Goal: Transaction & Acquisition: Obtain resource

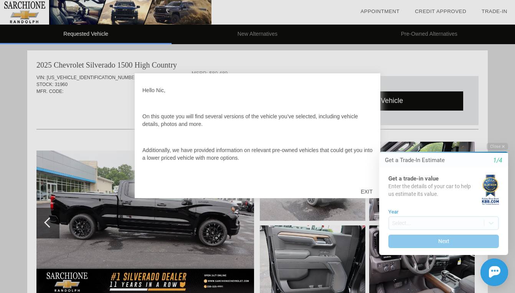
click at [367, 136] on html "Welcome! Get a Trade-In Estimate 1/4 Get a trade-in value Enter the details of …" at bounding box center [439, 136] width 152 height 0
click at [371, 190] on div "Close Get a Trade-In Estimate 1/4 Get a trade-in value Enter the details of you…" at bounding box center [439, 214] width 138 height 143
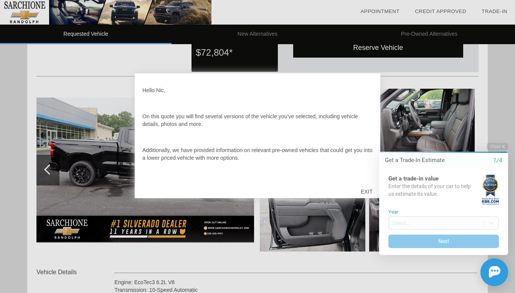
scroll to position [24, 0]
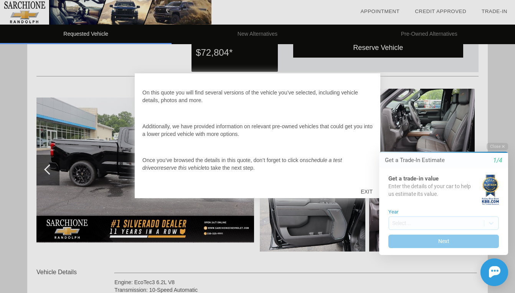
click at [364, 136] on html "Welcome! Get a Trade-In Estimate 1/4 Get a trade-in value Enter the details of …" at bounding box center [439, 136] width 152 height 0
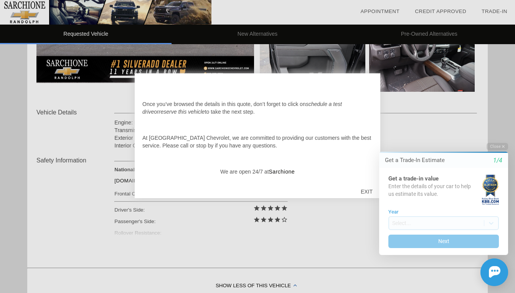
scroll to position [212, 0]
click at [366, 136] on html "Welcome! Get a Trade-In Estimate 1/4 Get a trade-in value Enter the details of …" at bounding box center [439, 136] width 152 height 0
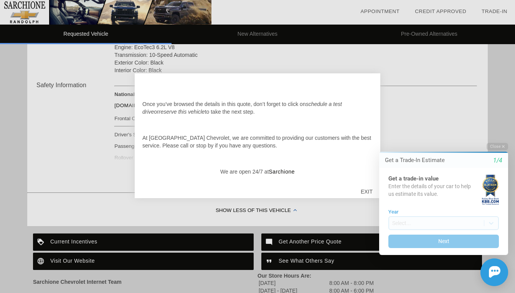
scroll to position [296, 0]
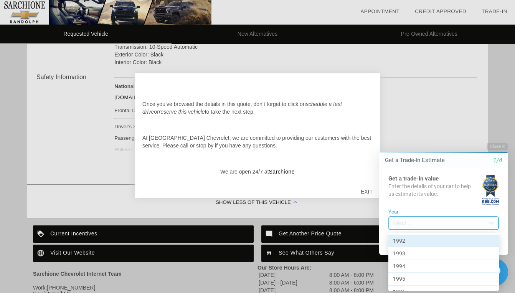
click at [422, 136] on body "Welcome! Get a Trade-In Estimate 1/4 Get a trade-in value Enter the details of …" at bounding box center [439, 136] width 152 height 0
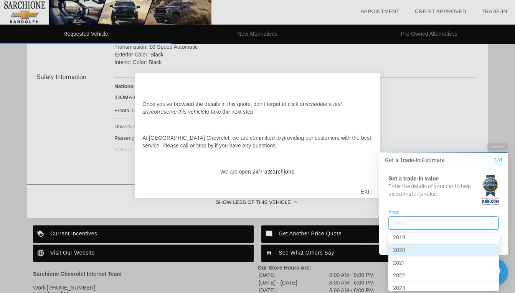
scroll to position [351, 0]
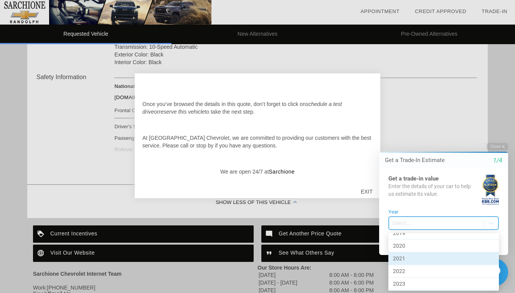
click at [425, 254] on div "2021" at bounding box center [444, 258] width 111 height 13
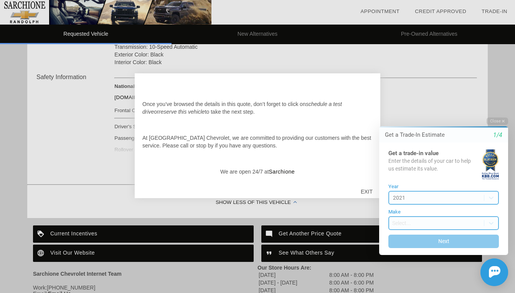
click at [423, 111] on body "Welcome! Get a Trade-In Estimate 1/4 Get a trade-in value Enter the details of …" at bounding box center [439, 111] width 152 height 0
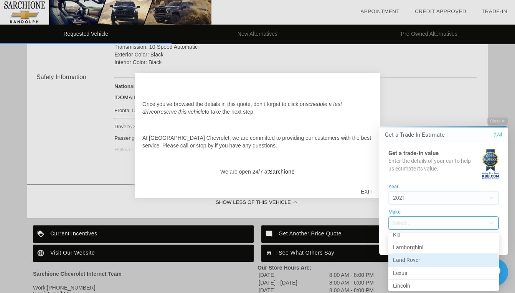
scroll to position [287, 0]
click at [421, 257] on div "Land Rover" at bounding box center [444, 259] width 111 height 13
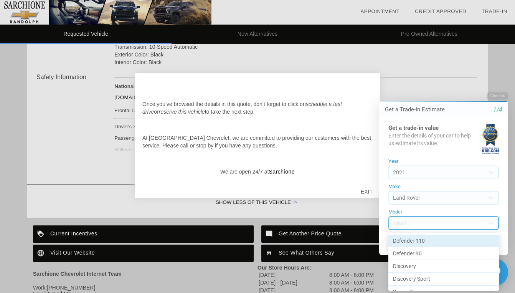
click at [426, 85] on body "Welcome! Get a Trade-In Estimate 1/4 Get a trade-in value Enter the details of …" at bounding box center [439, 85] width 152 height 0
click at [426, 242] on div "Defender 110" at bounding box center [444, 241] width 111 height 13
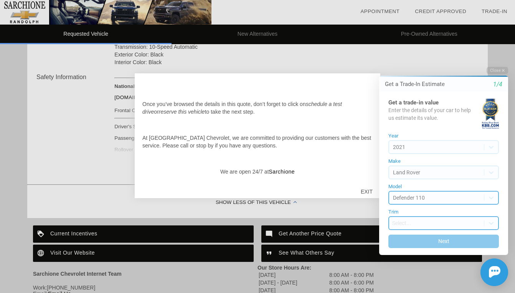
click at [426, 60] on body "Welcome! Get a Trade-In Estimate 1/4 Get a trade-in value Enter the details of …" at bounding box center [439, 60] width 152 height 0
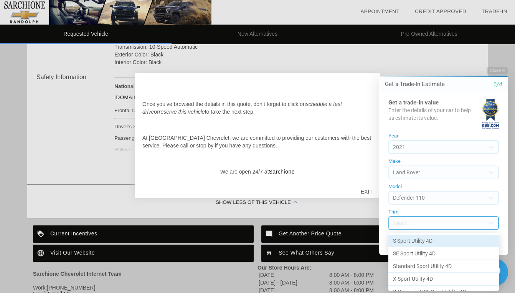
click at [427, 239] on div "S Sport Utility 4D" at bounding box center [444, 241] width 111 height 13
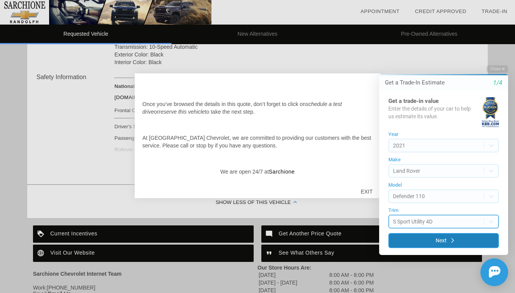
click at [429, 242] on button "Next" at bounding box center [444, 240] width 111 height 15
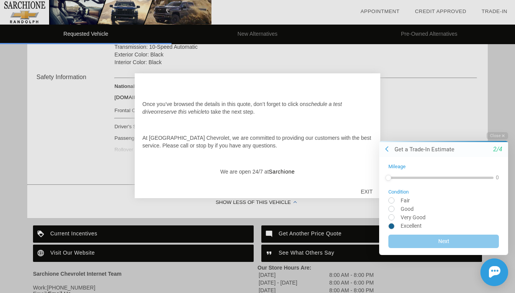
click at [393, 226] on input "radio" at bounding box center [444, 226] width 111 height 6
radio input "true"
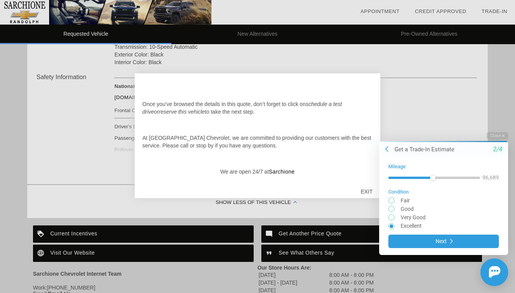
click at [433, 178] on div at bounding box center [435, 177] width 92 height 2
drag, startPoint x: 425, startPoint y: 178, endPoint x: 410, endPoint y: 179, distance: 14.6
click at [410, 179] on div at bounding box center [435, 177] width 92 height 2
click at [493, 179] on div "46,677" at bounding box center [491, 178] width 17 height 8
click at [411, 178] on div at bounding box center [411, 177] width 6 height 6
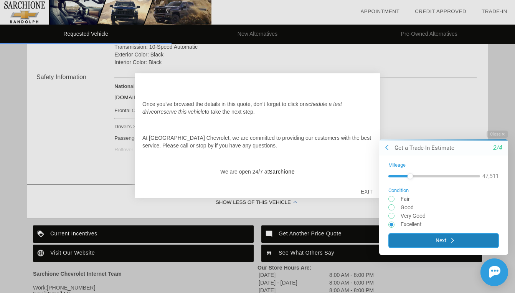
click at [432, 239] on button "Next" at bounding box center [444, 240] width 111 height 15
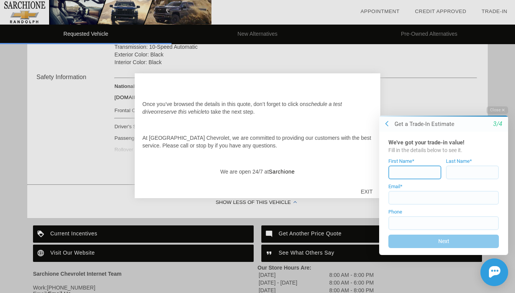
click at [415, 174] on input at bounding box center [415, 173] width 53 height 14
type input "[PERSON_NAME]"
type input "klutka"
type input "[EMAIL_ADDRESS][DOMAIN_NAME]"
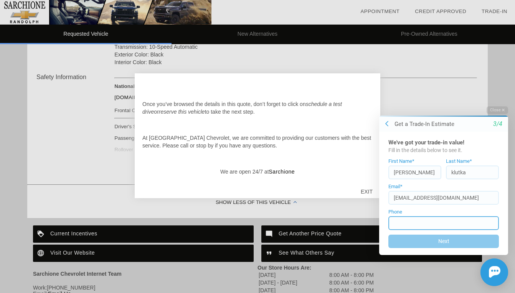
type input "[PHONE_NUMBER]"
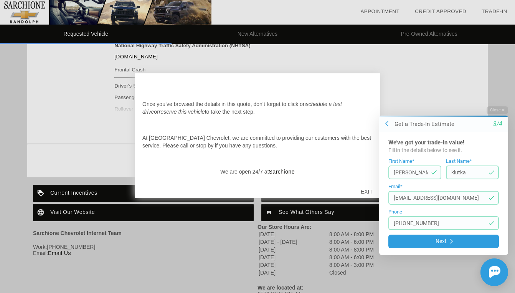
scroll to position [338, 0]
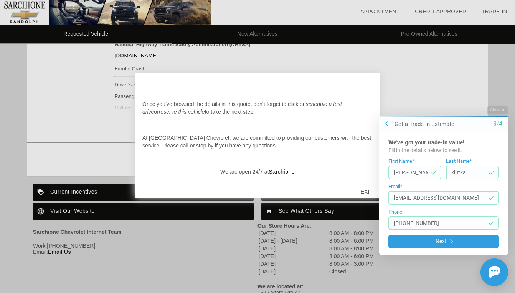
click at [363, 99] on html "Welcome! Get a Trade-In Estimate [DATE]'ve got your trade-in value! Fill in the…" at bounding box center [439, 99] width 152 height 0
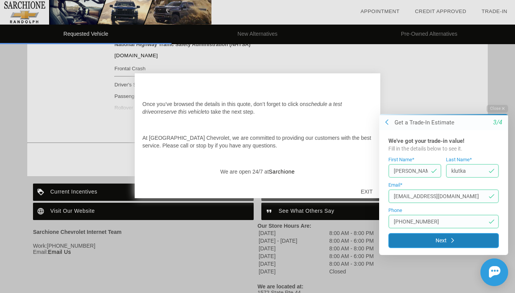
click at [450, 243] on button "Next" at bounding box center [444, 240] width 111 height 15
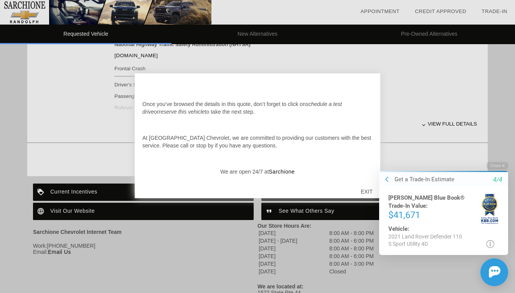
scroll to position [370, 0]
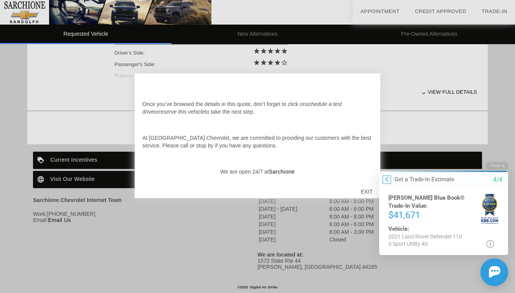
click at [388, 179] on icon at bounding box center [387, 179] width 3 height 6
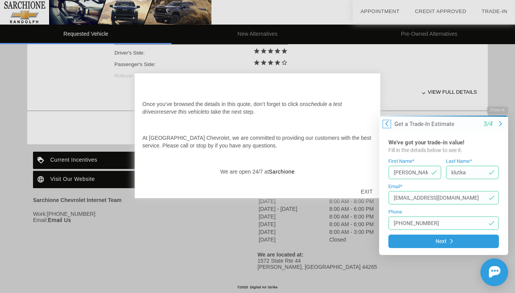
click at [387, 124] on icon at bounding box center [387, 123] width 3 height 5
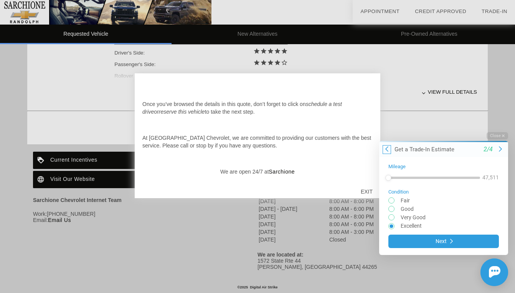
click at [386, 151] on icon at bounding box center [387, 149] width 3 height 6
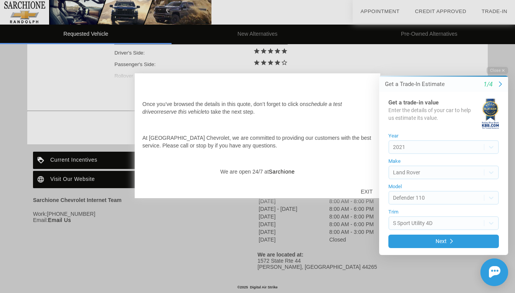
click at [364, 60] on html "Welcome! Get a Trade-In Estimate 1/4 Get a trade-in value Enter the details of …" at bounding box center [439, 60] width 152 height 0
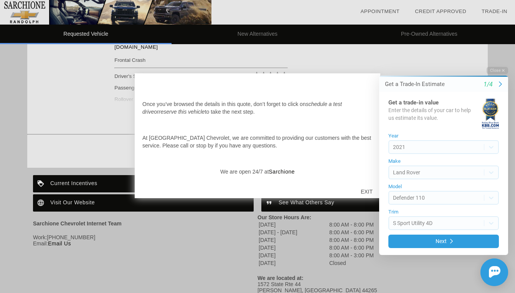
scroll to position [341, 0]
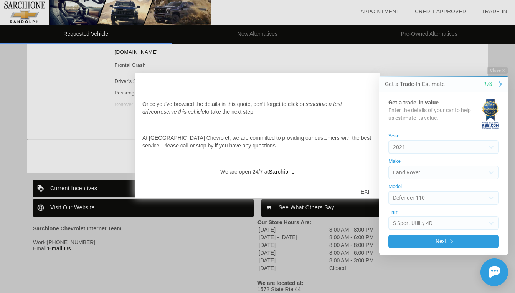
click at [236, 229] on div at bounding box center [257, 146] width 515 height 293
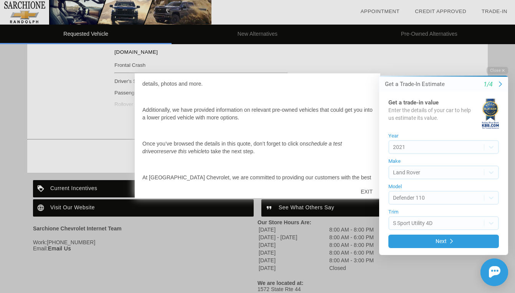
scroll to position [41, 0]
click at [495, 71] on button "Close" at bounding box center [498, 70] width 22 height 7
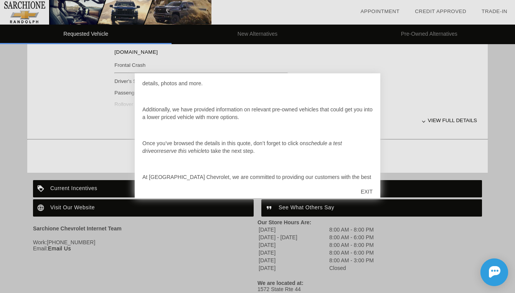
click at [369, 190] on div "EXIT" at bounding box center [366, 191] width 27 height 23
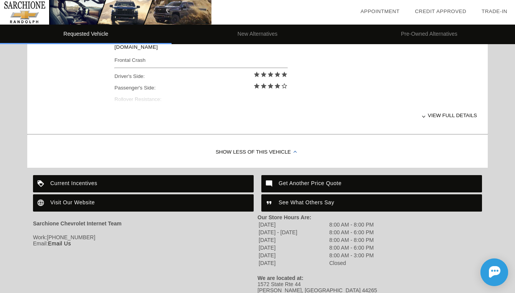
scroll to position [370, 0]
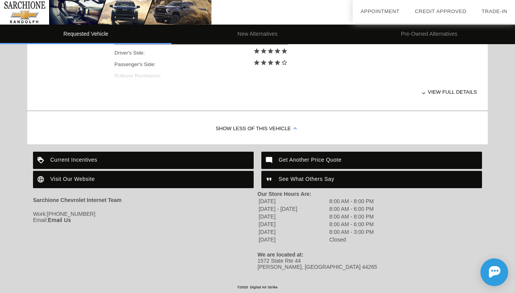
click at [141, 161] on div "Current Incentives" at bounding box center [143, 160] width 221 height 17
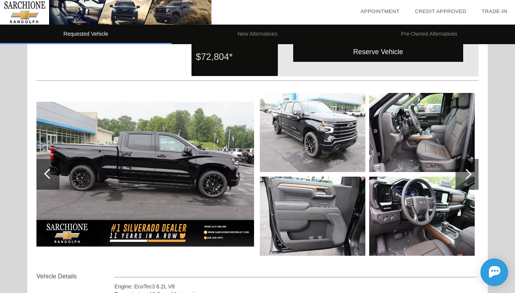
scroll to position [48, 0]
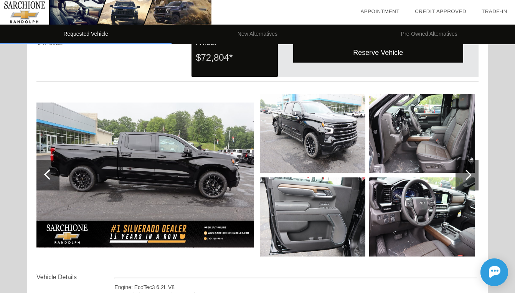
click at [224, 137] on img at bounding box center [145, 175] width 218 height 145
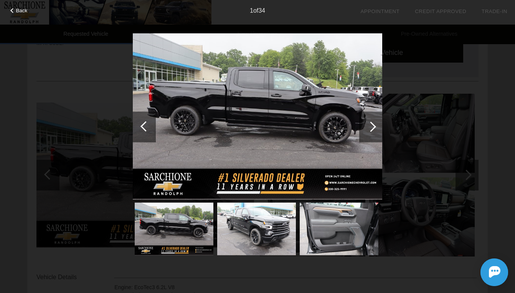
click at [373, 124] on div at bounding box center [371, 126] width 10 height 10
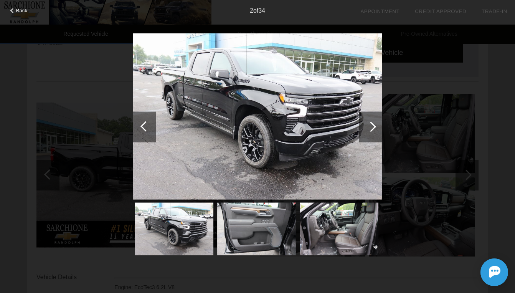
click at [373, 124] on div at bounding box center [371, 126] width 10 height 10
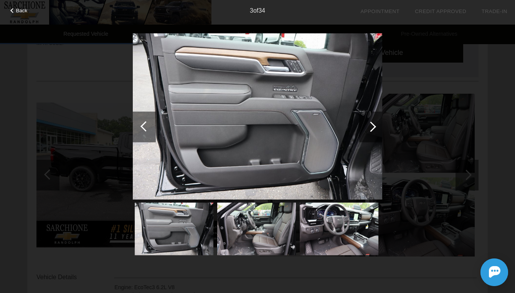
click at [373, 124] on div at bounding box center [371, 126] width 10 height 10
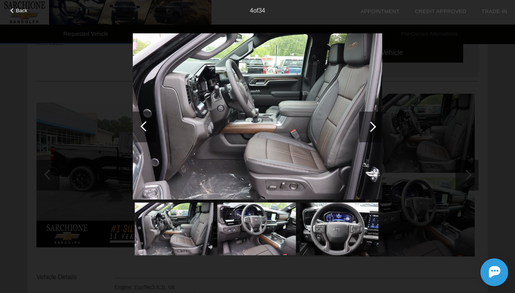
click at [373, 124] on div at bounding box center [371, 126] width 10 height 10
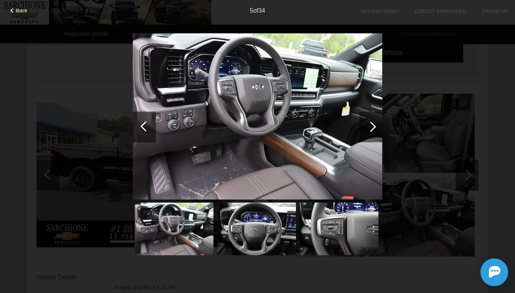
click at [373, 124] on div at bounding box center [371, 126] width 10 height 10
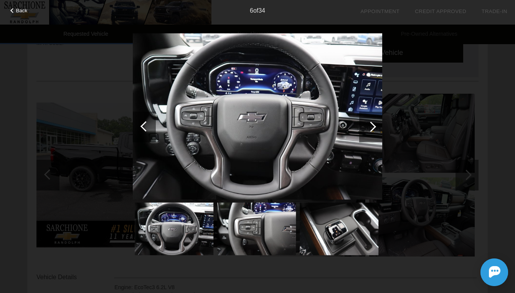
click at [373, 124] on div at bounding box center [371, 126] width 10 height 10
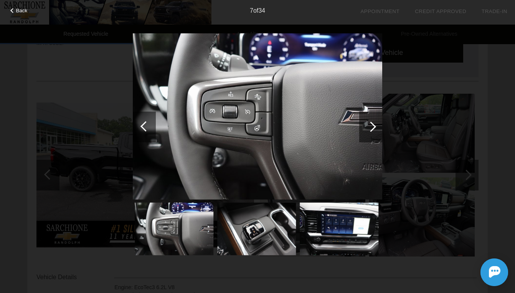
click at [373, 124] on div at bounding box center [371, 126] width 10 height 10
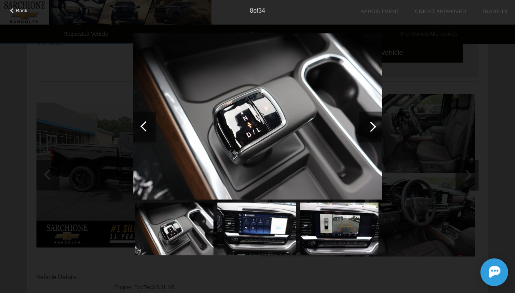
click at [373, 124] on div at bounding box center [371, 126] width 10 height 10
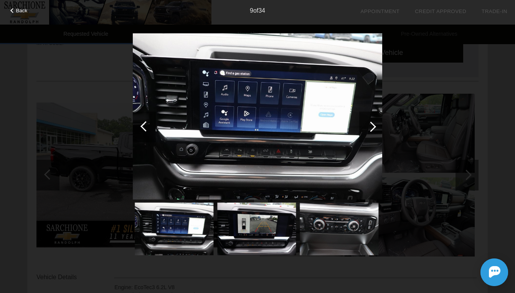
click at [373, 124] on div at bounding box center [371, 126] width 10 height 10
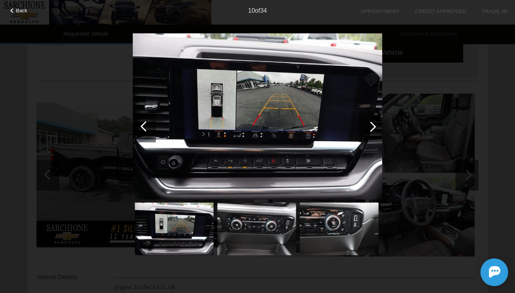
click at [373, 124] on div at bounding box center [371, 126] width 10 height 10
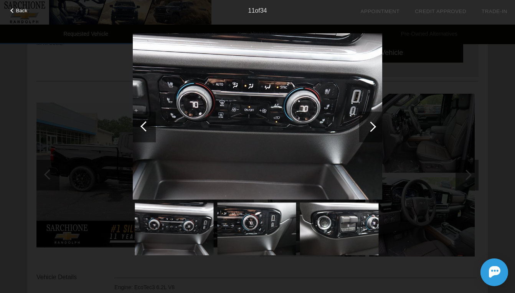
click at [373, 124] on div at bounding box center [371, 126] width 10 height 10
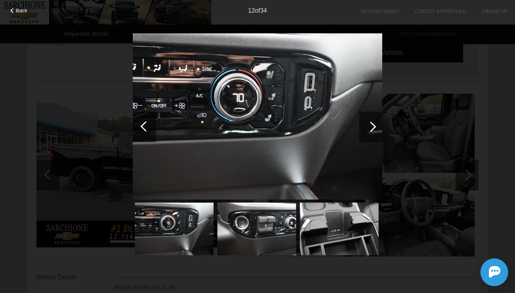
click at [373, 124] on div at bounding box center [371, 126] width 10 height 10
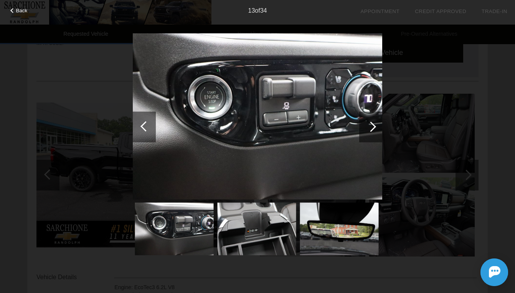
click at [373, 124] on div at bounding box center [371, 126] width 10 height 10
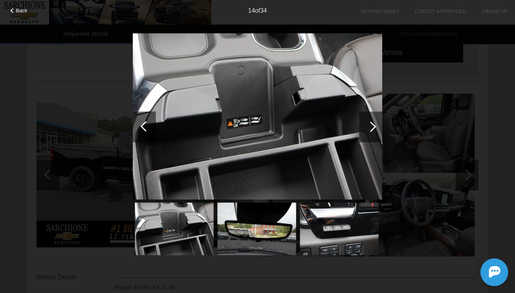
click at [373, 124] on div at bounding box center [371, 126] width 10 height 10
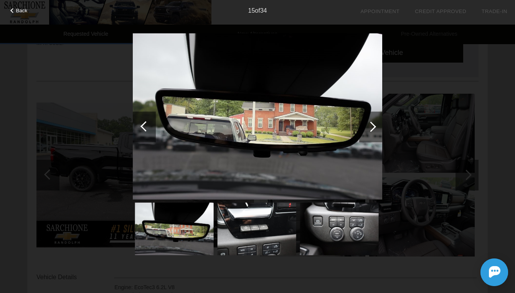
click at [373, 124] on div at bounding box center [371, 126] width 10 height 10
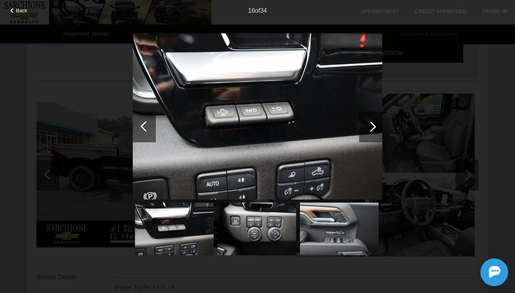
click at [373, 124] on div at bounding box center [371, 126] width 10 height 10
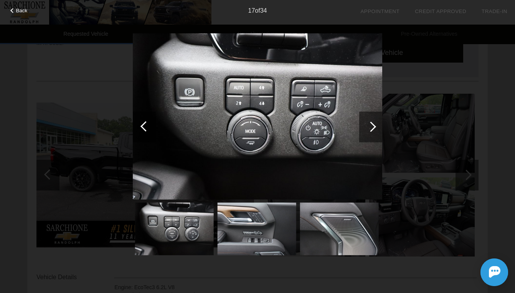
click at [373, 124] on div at bounding box center [371, 126] width 10 height 10
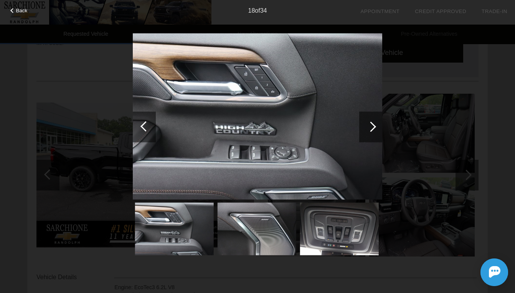
click at [373, 124] on div at bounding box center [371, 126] width 10 height 10
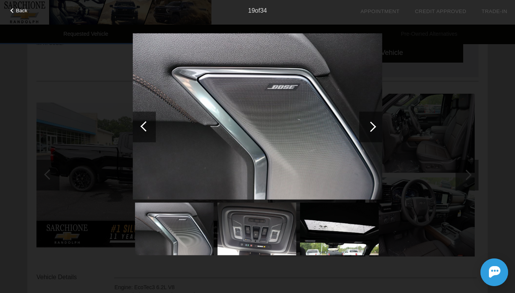
click at [373, 124] on div at bounding box center [371, 126] width 10 height 10
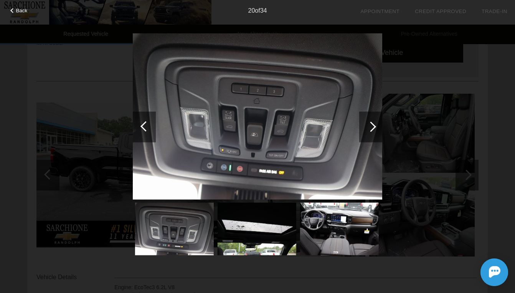
click at [373, 124] on div at bounding box center [371, 126] width 10 height 10
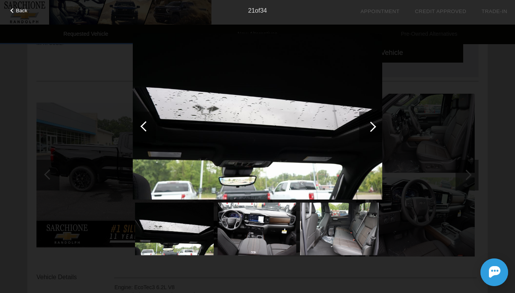
click at [373, 124] on div at bounding box center [371, 126] width 10 height 10
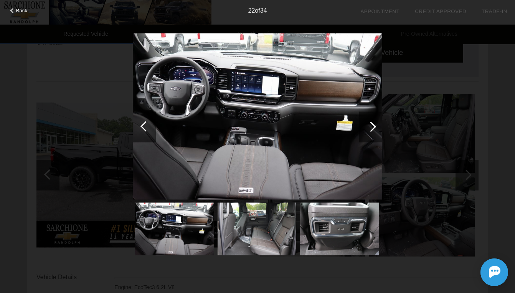
click at [373, 124] on div at bounding box center [371, 126] width 10 height 10
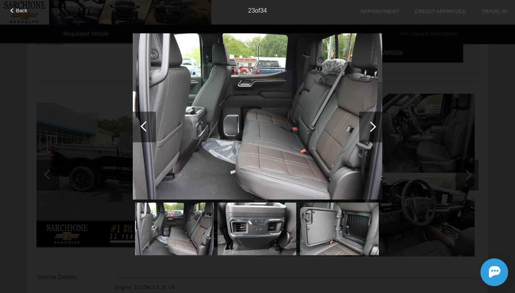
click at [373, 124] on div at bounding box center [371, 126] width 10 height 10
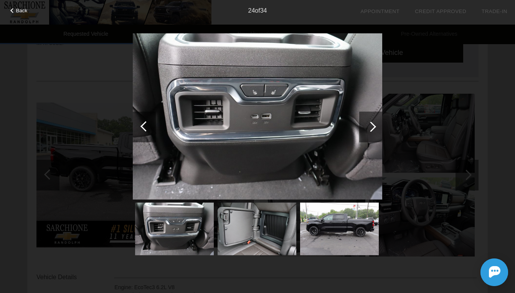
click at [373, 124] on div at bounding box center [371, 126] width 10 height 10
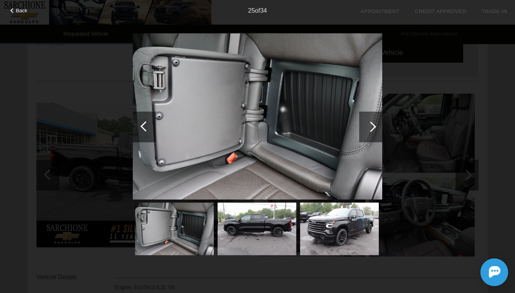
click at [373, 124] on div at bounding box center [371, 126] width 10 height 10
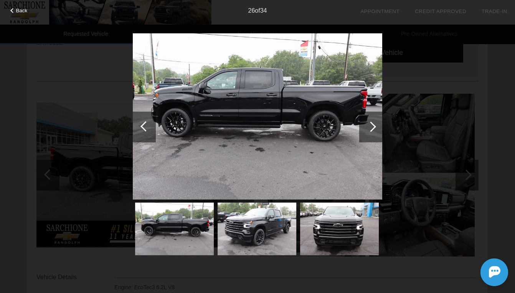
click at [374, 124] on div at bounding box center [371, 126] width 10 height 10
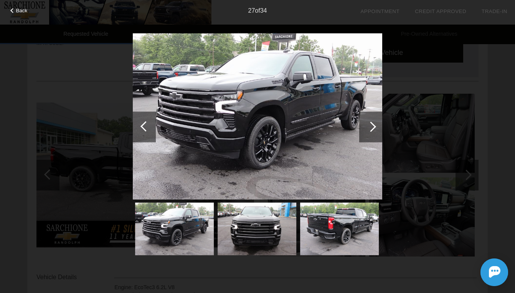
click at [373, 124] on div at bounding box center [371, 126] width 10 height 10
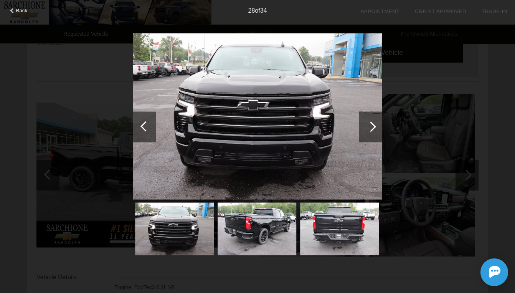
click at [373, 128] on div at bounding box center [371, 126] width 10 height 10
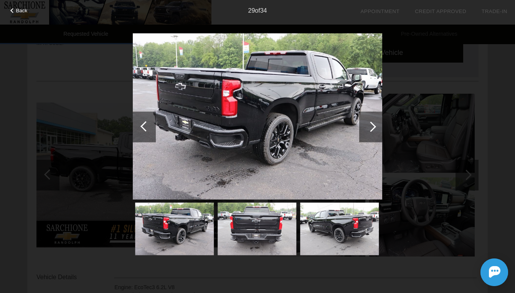
click at [373, 130] on div at bounding box center [371, 126] width 23 height 31
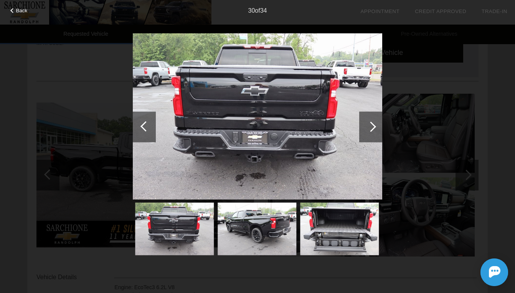
click at [373, 129] on div at bounding box center [371, 126] width 10 height 10
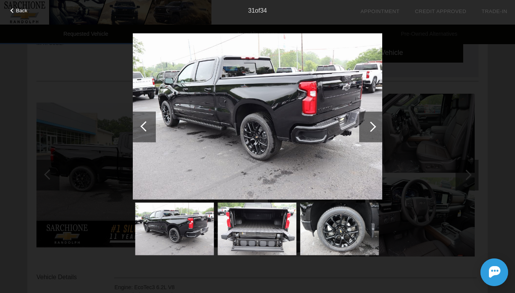
click at [373, 129] on div at bounding box center [371, 126] width 10 height 10
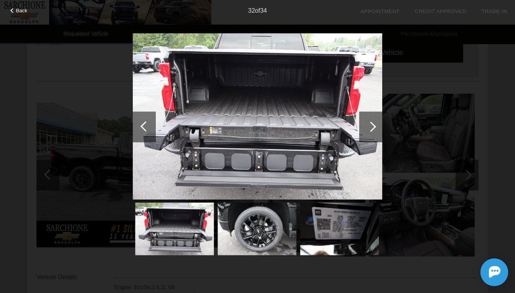
click at [373, 129] on div at bounding box center [371, 126] width 10 height 10
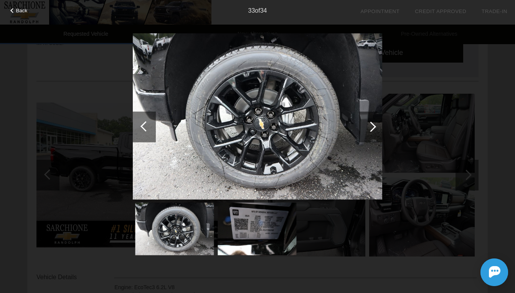
click at [373, 129] on div at bounding box center [371, 126] width 10 height 10
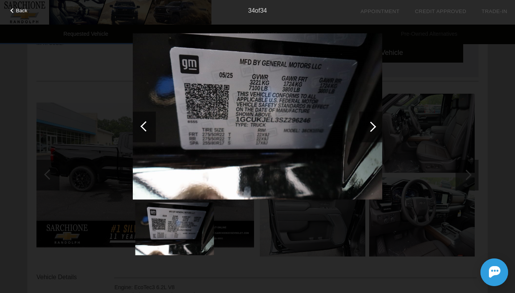
click at [373, 129] on div at bounding box center [371, 126] width 10 height 10
click at [376, 127] on div at bounding box center [371, 126] width 23 height 31
click at [18, 10] on span "Back" at bounding box center [22, 11] width 12 height 6
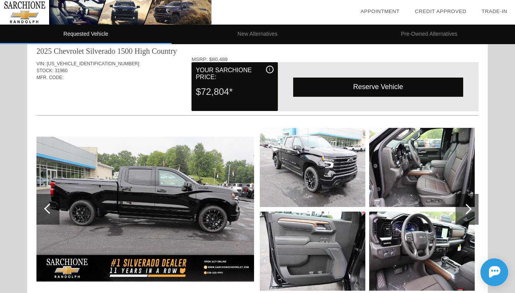
scroll to position [0, 0]
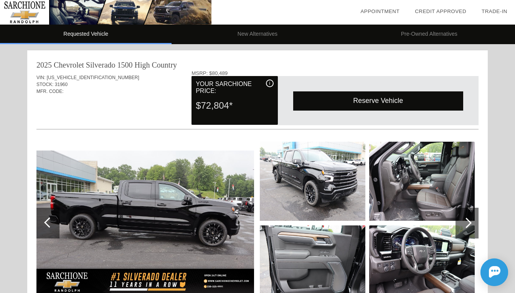
click at [359, 100] on div "Reserve Vehicle" at bounding box center [378, 100] width 170 height 19
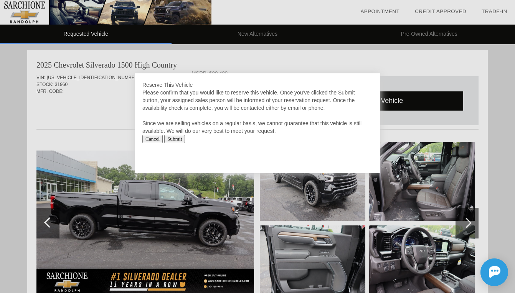
click at [180, 139] on input "Submit" at bounding box center [174, 139] width 21 height 8
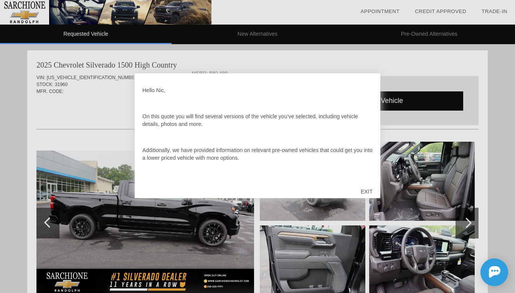
click at [370, 192] on div "EXIT" at bounding box center [366, 191] width 27 height 23
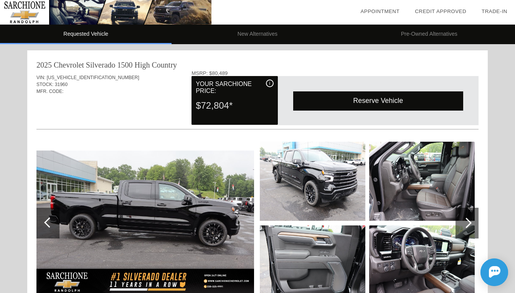
click at [445, 12] on link "Credit Approved" at bounding box center [440, 11] width 51 height 6
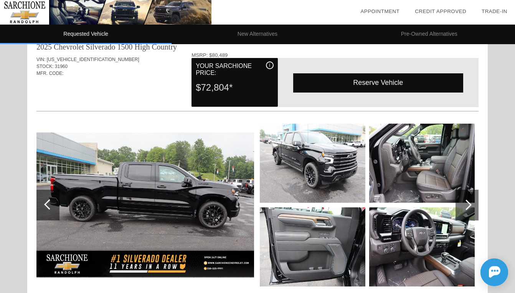
scroll to position [18, 0]
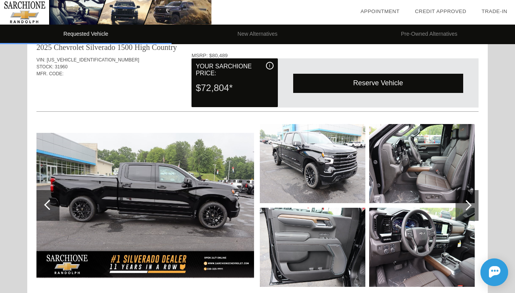
click at [270, 66] on span "i" at bounding box center [269, 65] width 1 height 5
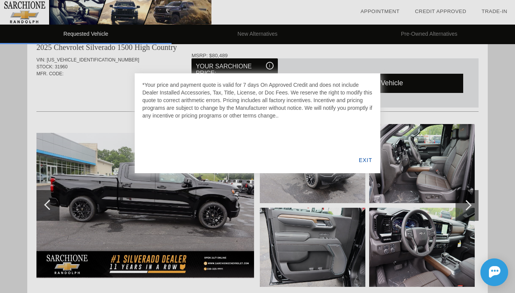
click at [366, 161] on div "EXIT" at bounding box center [366, 160] width 30 height 26
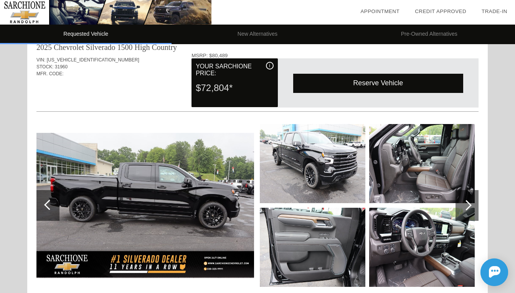
click at [303, 161] on img at bounding box center [313, 163] width 106 height 79
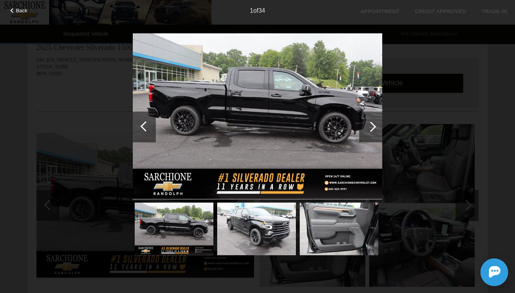
click at [287, 224] on img at bounding box center [256, 229] width 79 height 53
click at [321, 231] on img at bounding box center [339, 229] width 79 height 53
click at [372, 125] on div at bounding box center [371, 126] width 10 height 10
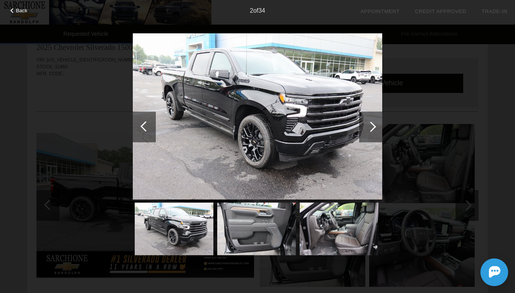
click at [372, 125] on div at bounding box center [371, 126] width 10 height 10
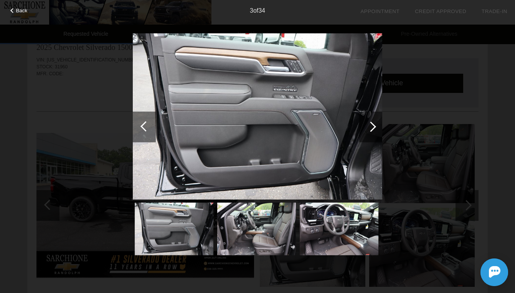
click at [372, 125] on div at bounding box center [371, 126] width 10 height 10
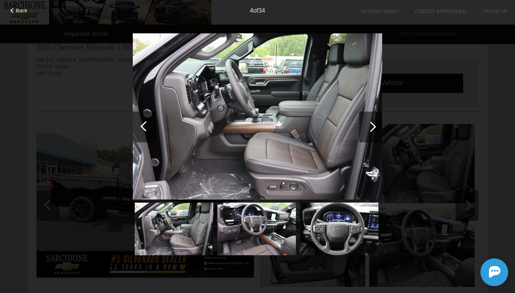
click at [372, 125] on div at bounding box center [371, 126] width 10 height 10
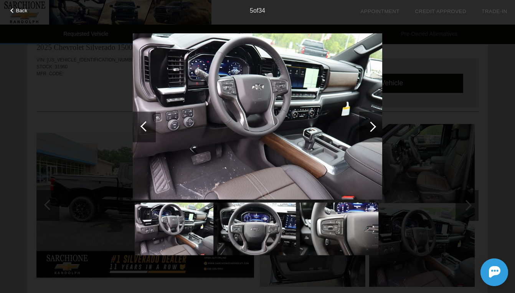
click at [372, 125] on div at bounding box center [371, 126] width 10 height 10
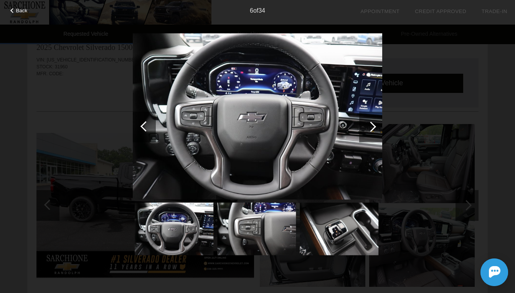
click at [372, 125] on div at bounding box center [371, 126] width 10 height 10
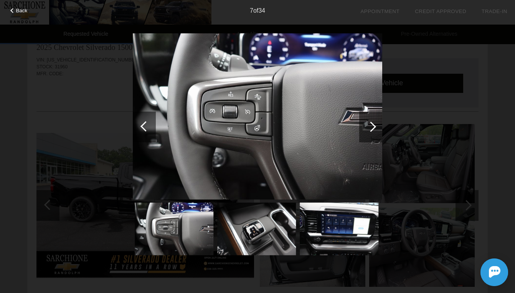
click at [372, 125] on div at bounding box center [371, 126] width 10 height 10
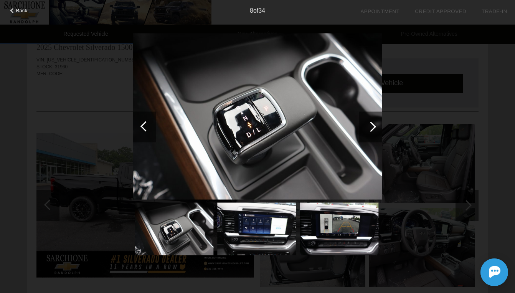
click at [372, 125] on div at bounding box center [371, 126] width 10 height 10
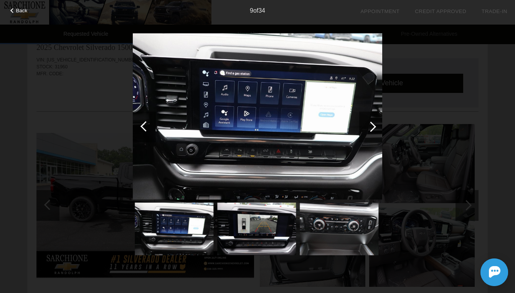
click at [372, 125] on div at bounding box center [371, 126] width 10 height 10
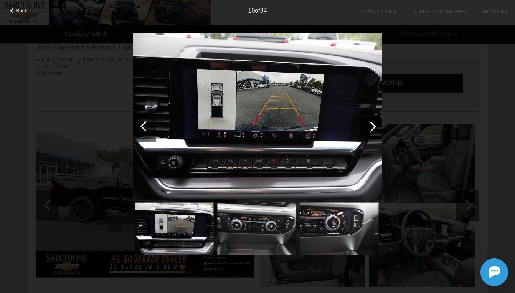
click at [372, 125] on div at bounding box center [371, 126] width 10 height 10
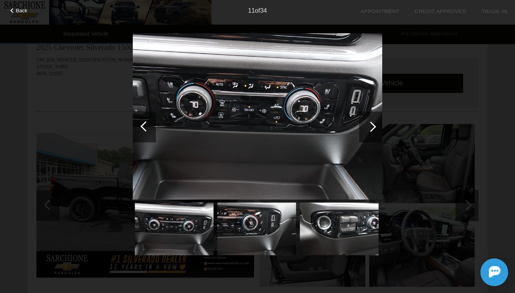
click at [372, 125] on div at bounding box center [371, 126] width 10 height 10
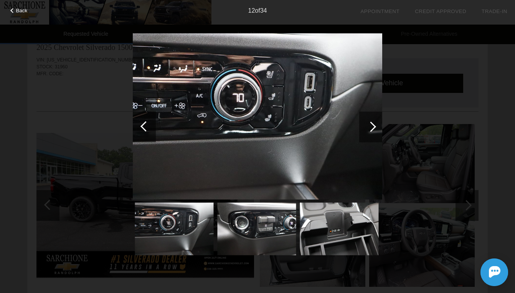
click at [372, 125] on div at bounding box center [371, 126] width 10 height 10
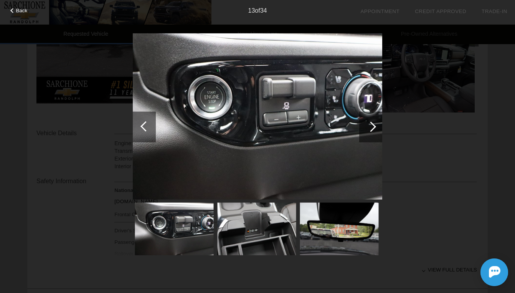
scroll to position [212, 0]
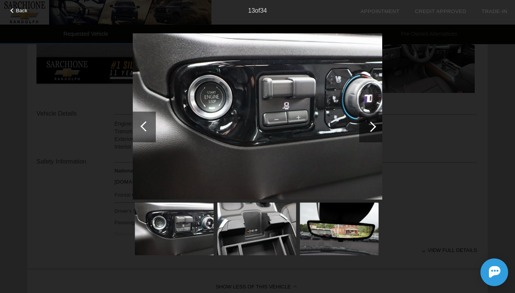
click at [22, 14] on div "13 of 34" at bounding box center [257, 7] width 515 height 15
click at [22, 11] on span "Back" at bounding box center [22, 11] width 12 height 6
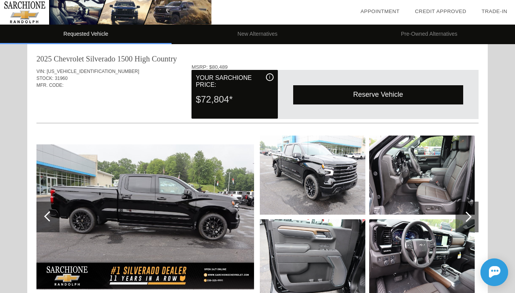
scroll to position [0, 0]
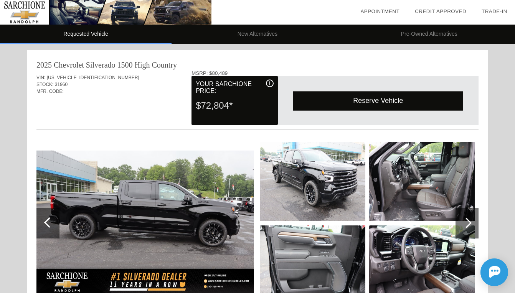
click at [245, 35] on li "New Alternatives" at bounding box center [258, 35] width 172 height 20
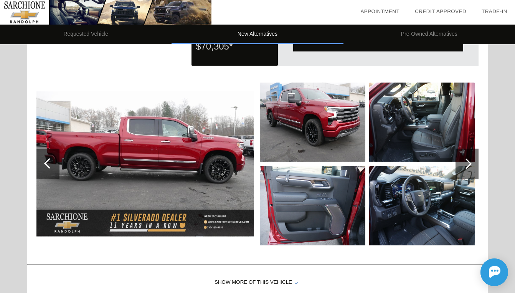
scroll to position [61, 0]
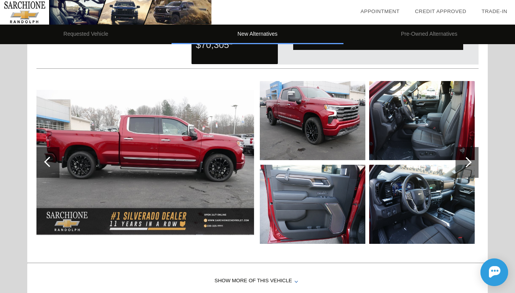
click at [162, 177] on img at bounding box center [145, 162] width 218 height 145
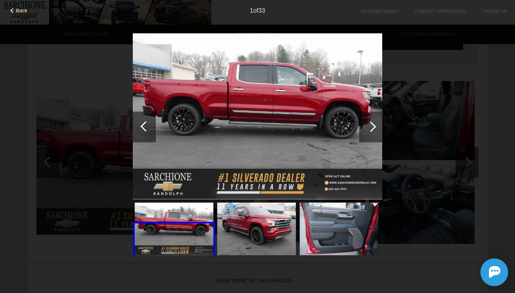
click at [375, 132] on div at bounding box center [371, 126] width 23 height 31
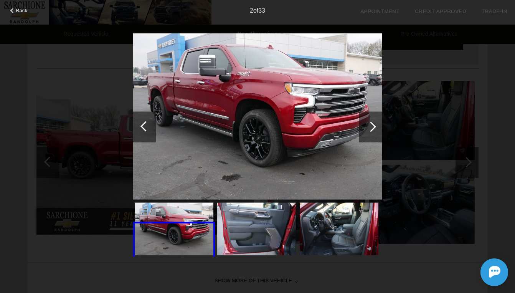
click at [375, 132] on div at bounding box center [371, 126] width 23 height 31
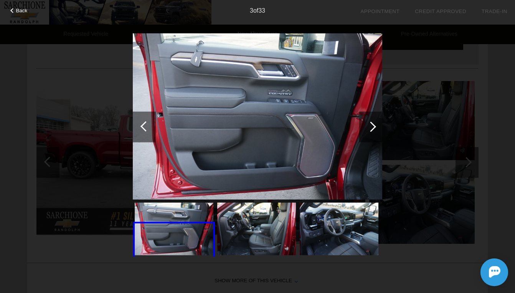
click at [375, 132] on div at bounding box center [371, 126] width 23 height 31
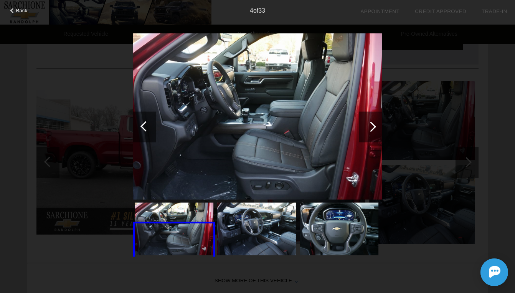
click at [375, 132] on div at bounding box center [371, 126] width 23 height 31
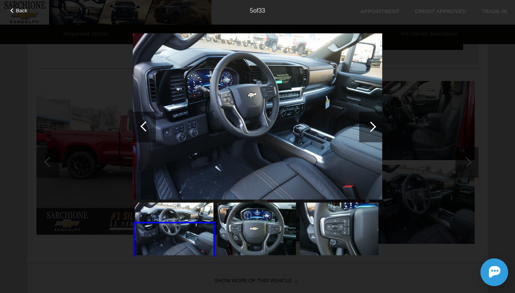
click at [19, 10] on span "Back" at bounding box center [22, 11] width 12 height 6
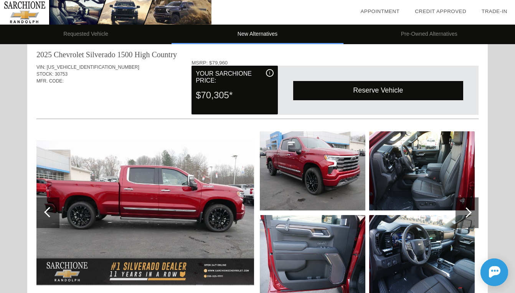
scroll to position [12, 0]
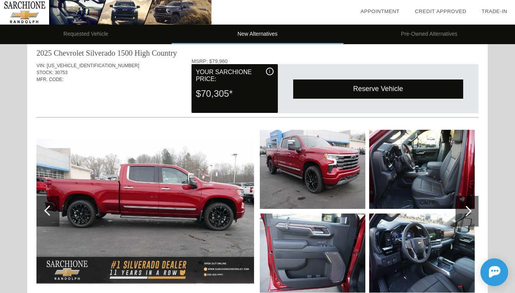
click at [398, 43] on li "Pre-Owned Alternatives" at bounding box center [430, 35] width 172 height 20
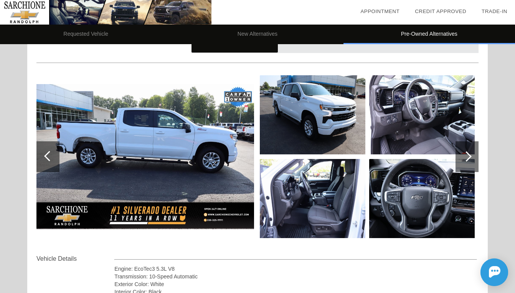
scroll to position [67, 0]
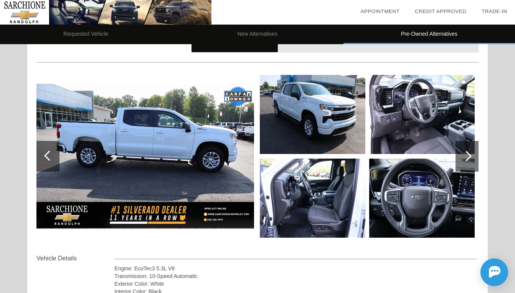
click at [468, 159] on div at bounding box center [467, 156] width 10 height 10
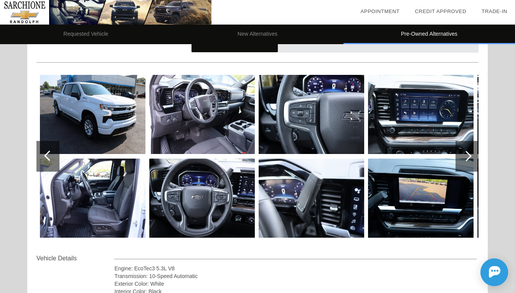
click at [468, 159] on div at bounding box center [467, 156] width 10 height 10
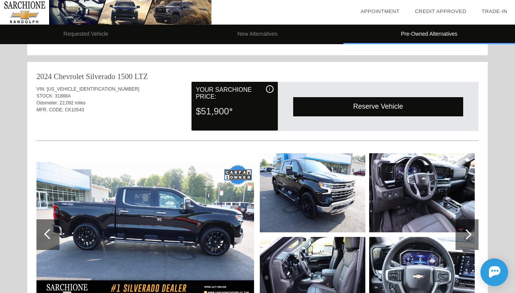
scroll to position [454, 0]
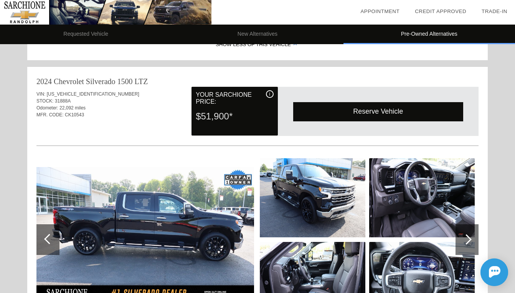
click at [155, 235] on img at bounding box center [145, 239] width 218 height 145
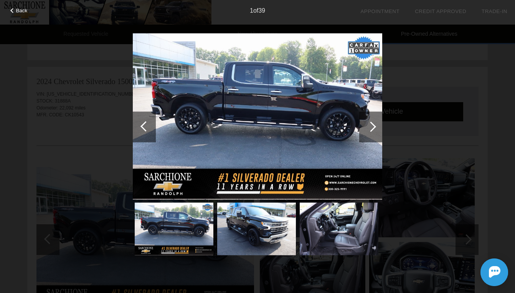
click at [371, 129] on div at bounding box center [371, 126] width 10 height 10
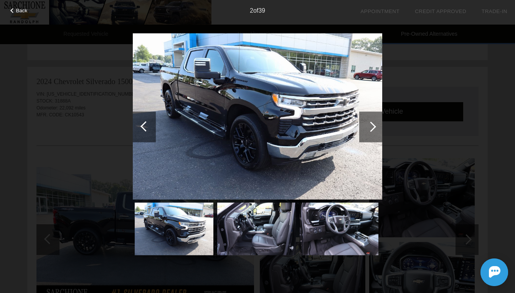
click at [371, 129] on div at bounding box center [371, 126] width 10 height 10
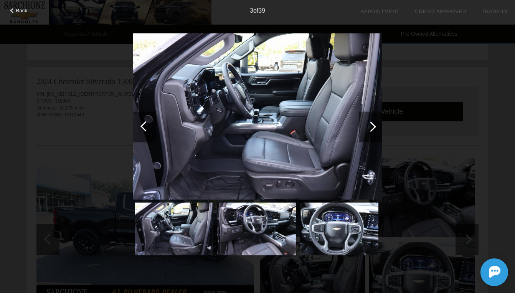
click at [371, 129] on div at bounding box center [371, 126] width 10 height 10
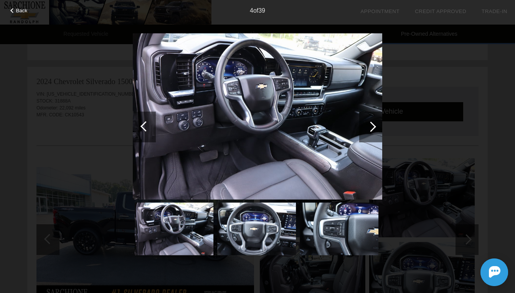
click at [370, 129] on div at bounding box center [371, 126] width 10 height 10
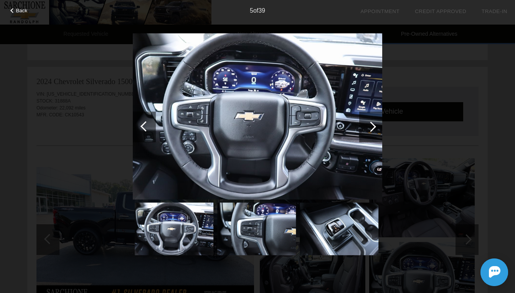
click at [370, 129] on div at bounding box center [371, 126] width 10 height 10
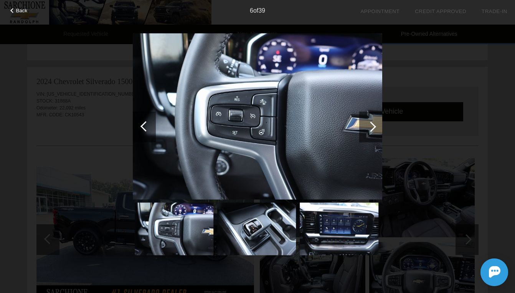
click at [370, 129] on div at bounding box center [371, 126] width 10 height 10
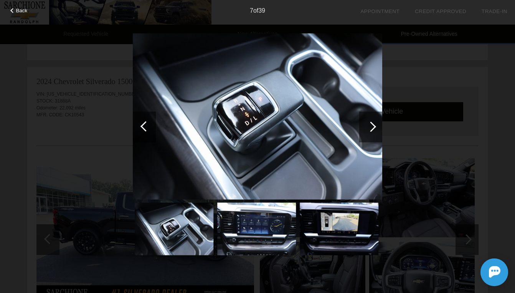
click at [370, 129] on div at bounding box center [371, 126] width 10 height 10
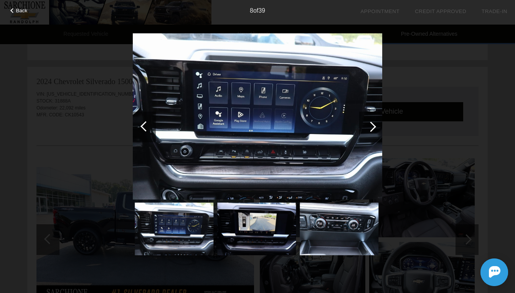
click at [370, 129] on div at bounding box center [371, 126] width 10 height 10
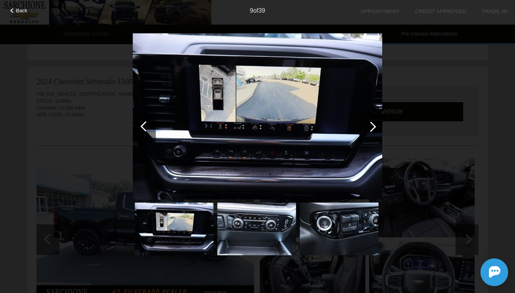
click at [370, 129] on div at bounding box center [371, 126] width 10 height 10
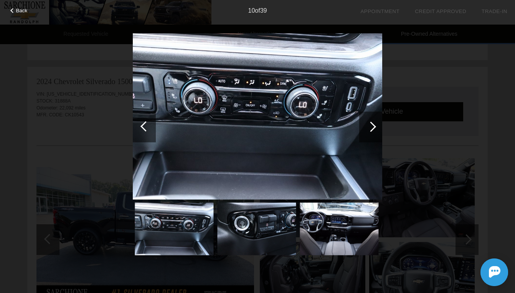
click at [370, 129] on div at bounding box center [371, 126] width 10 height 10
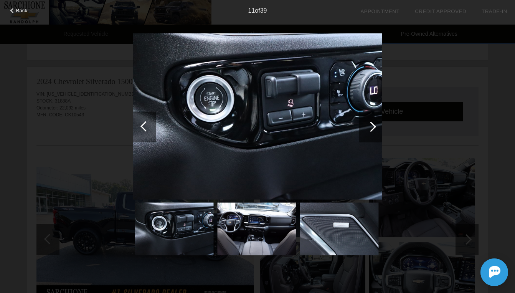
click at [370, 129] on div at bounding box center [371, 126] width 10 height 10
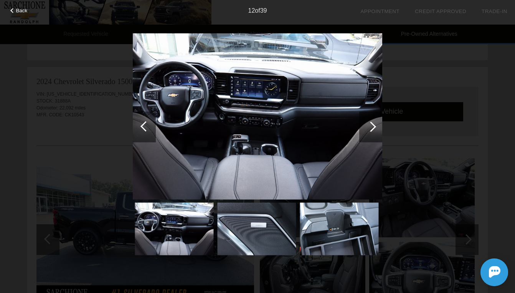
click at [370, 129] on div at bounding box center [371, 126] width 10 height 10
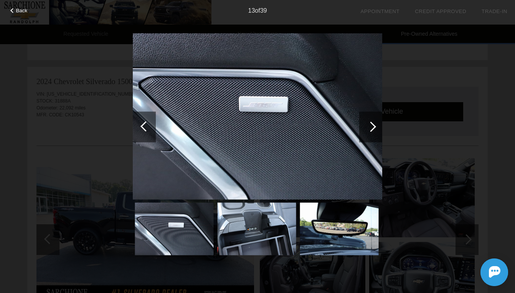
click at [370, 129] on div at bounding box center [371, 126] width 10 height 10
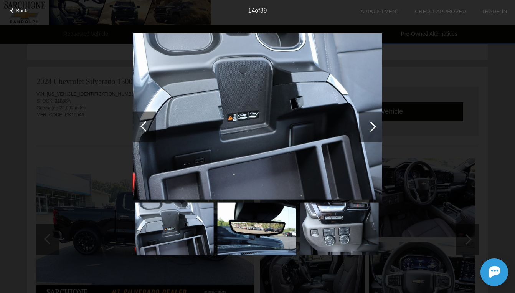
click at [370, 129] on div at bounding box center [371, 126] width 10 height 10
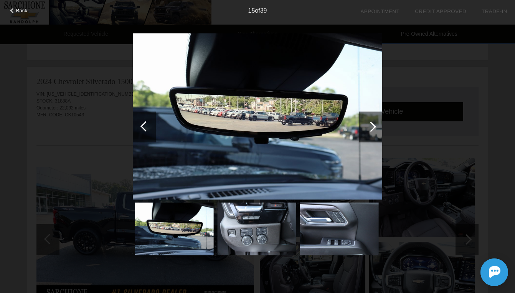
click at [370, 129] on div at bounding box center [371, 126] width 10 height 10
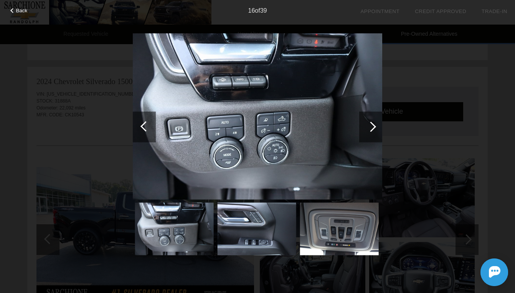
click at [370, 129] on div at bounding box center [371, 126] width 10 height 10
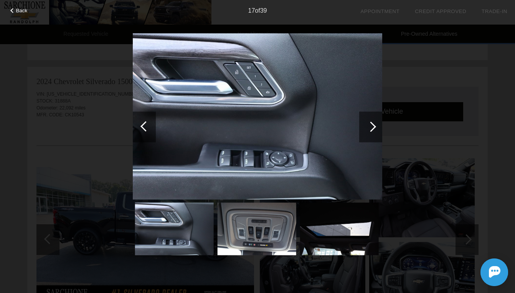
click at [370, 129] on div at bounding box center [371, 126] width 10 height 10
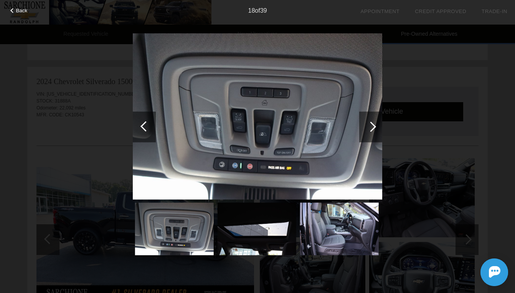
click at [370, 129] on div at bounding box center [371, 126] width 10 height 10
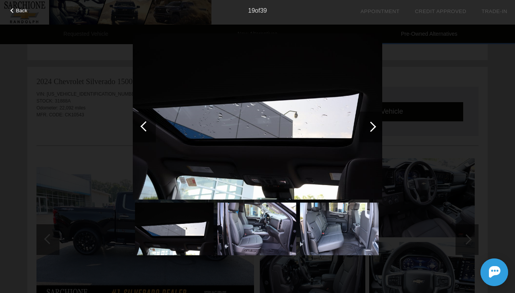
click at [370, 129] on div at bounding box center [371, 126] width 10 height 10
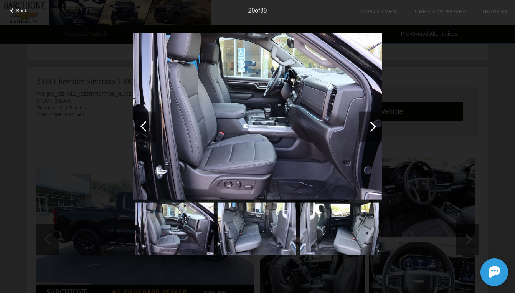
click at [370, 129] on div at bounding box center [371, 126] width 10 height 10
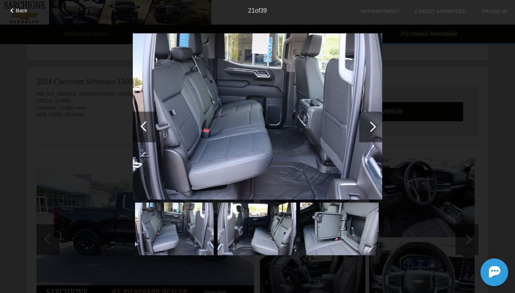
click at [370, 129] on div at bounding box center [371, 126] width 10 height 10
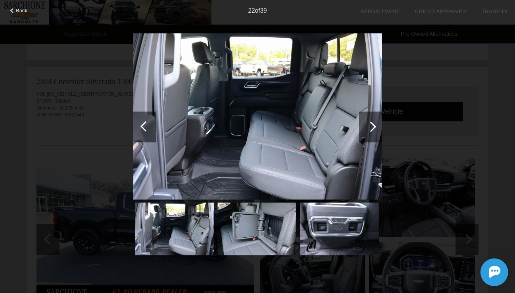
click at [370, 129] on div at bounding box center [371, 126] width 10 height 10
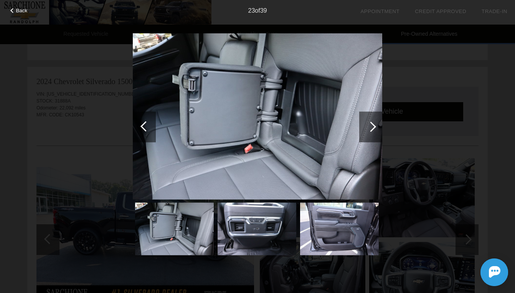
click at [370, 129] on div at bounding box center [371, 126] width 10 height 10
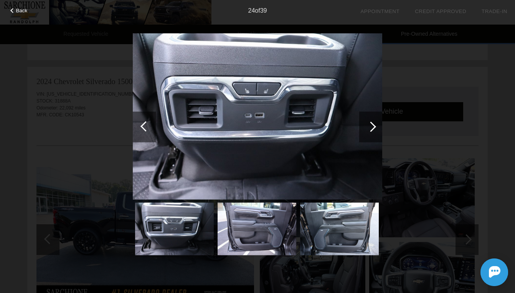
click at [370, 129] on div at bounding box center [371, 126] width 10 height 10
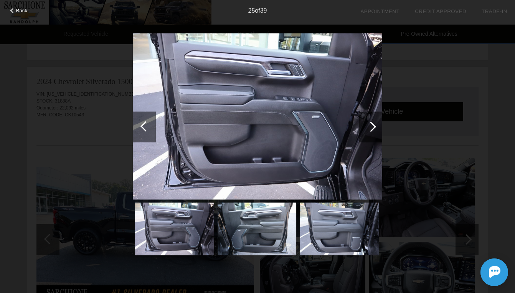
click at [370, 129] on div at bounding box center [371, 126] width 10 height 10
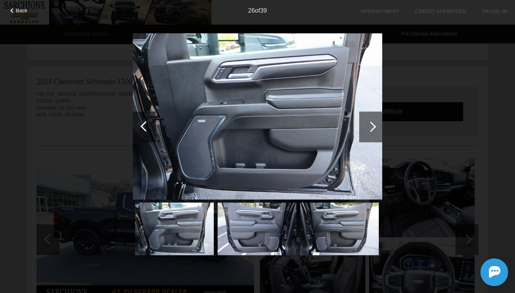
click at [370, 129] on div at bounding box center [371, 126] width 10 height 10
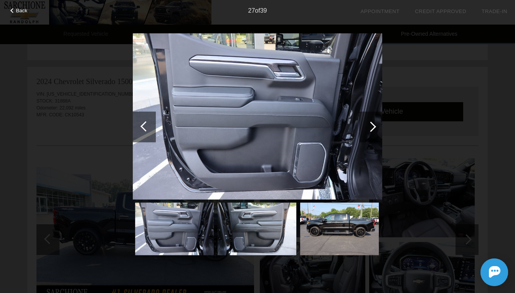
click at [370, 129] on div at bounding box center [371, 126] width 10 height 10
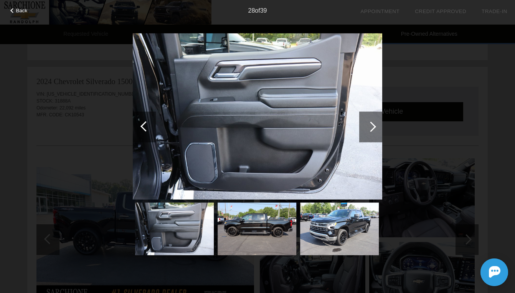
click at [370, 129] on div at bounding box center [371, 126] width 10 height 10
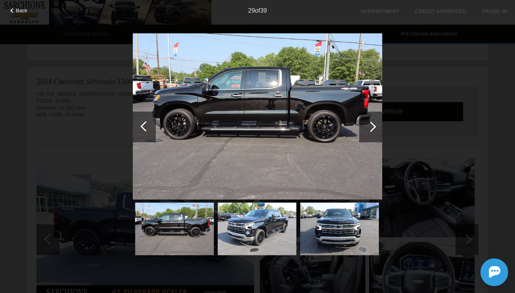
click at [370, 129] on div at bounding box center [371, 126] width 10 height 10
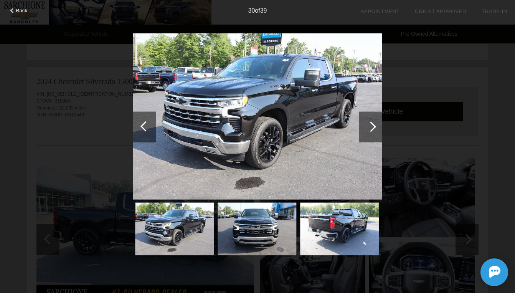
click at [370, 129] on div at bounding box center [371, 126] width 10 height 10
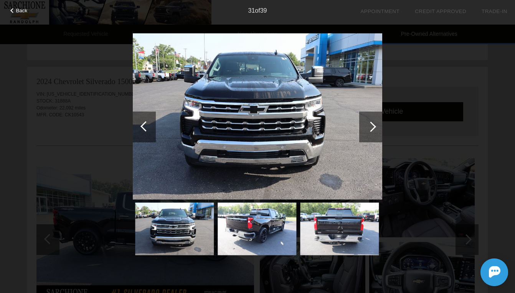
click at [370, 129] on div at bounding box center [371, 126] width 10 height 10
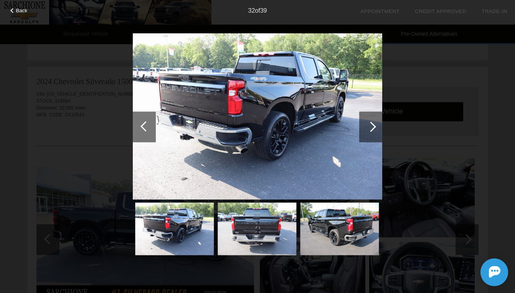
click at [372, 126] on div at bounding box center [371, 126] width 10 height 10
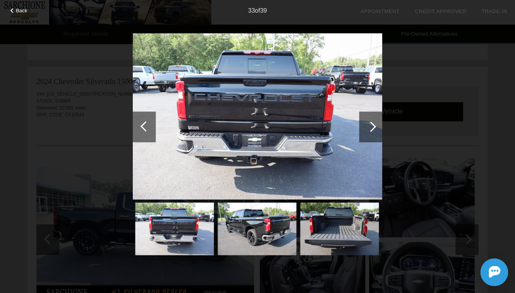
click at [372, 126] on div at bounding box center [371, 126] width 10 height 10
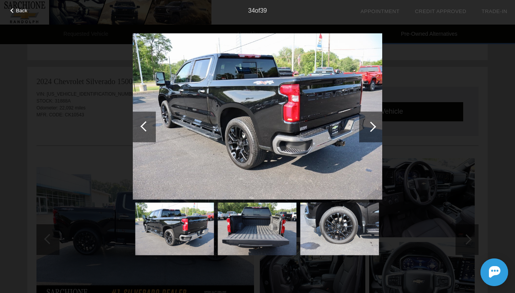
click at [373, 126] on div at bounding box center [371, 126] width 10 height 10
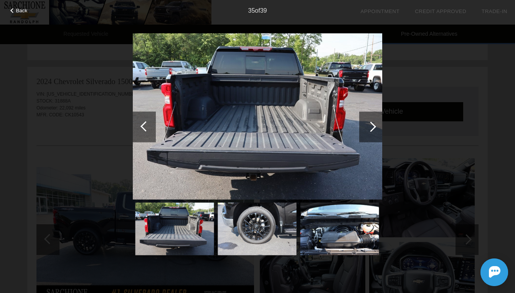
click at [373, 126] on div at bounding box center [371, 126] width 10 height 10
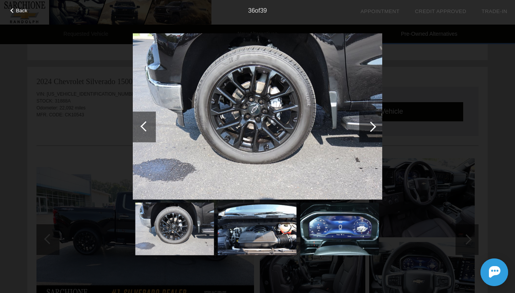
click at [373, 126] on div at bounding box center [371, 126] width 10 height 10
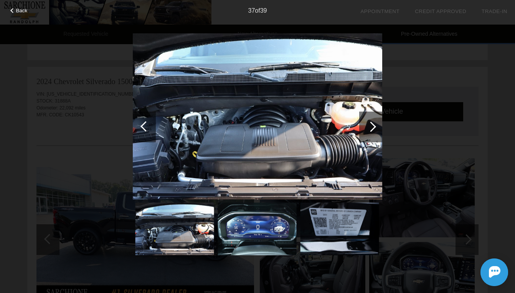
click at [373, 126] on div at bounding box center [371, 126] width 10 height 10
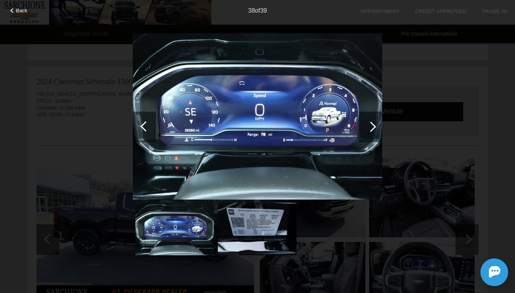
click at [373, 126] on div at bounding box center [371, 126] width 10 height 10
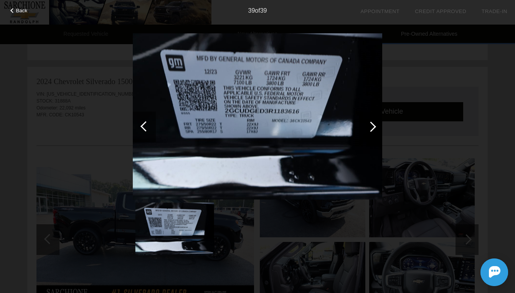
click at [373, 126] on div at bounding box center [371, 126] width 10 height 10
click at [106, 138] on div "Back 39 of 39" at bounding box center [257, 146] width 515 height 293
click at [74, 121] on div "Back 39 of 39" at bounding box center [257, 146] width 515 height 293
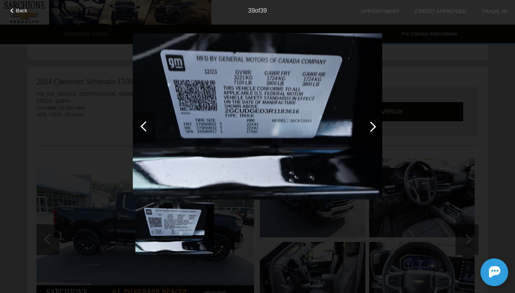
click at [23, 13] on span "Back" at bounding box center [22, 11] width 12 height 6
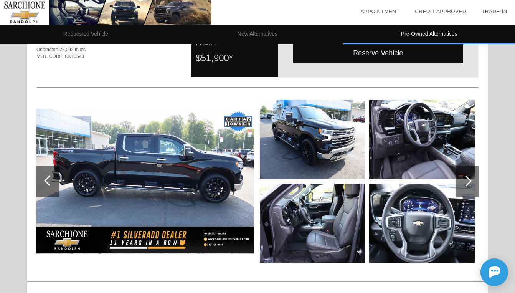
scroll to position [0, 0]
